Goal: Information Seeking & Learning: Learn about a topic

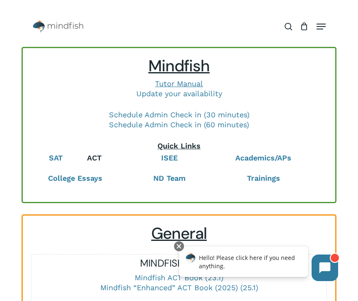
click at [97, 157] on link "ACT" at bounding box center [94, 157] width 15 height 9
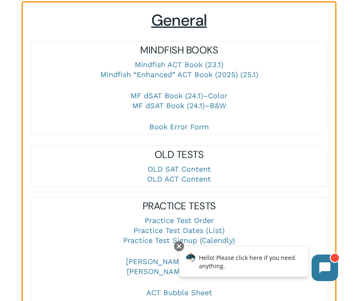
scroll to position [350, 0]
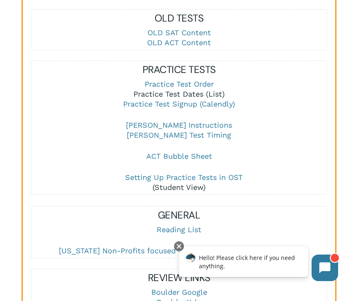
click at [157, 97] on link "Practice Test Dates (List)" at bounding box center [179, 94] width 91 height 9
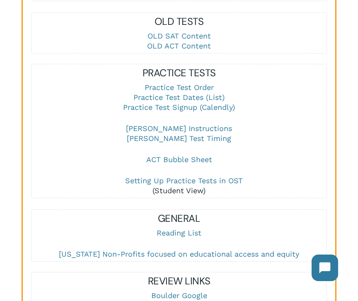
scroll to position [346, 0]
click at [192, 90] on link "Practice Test Order" at bounding box center [179, 87] width 69 height 9
